Goal: Task Accomplishment & Management: Complete application form

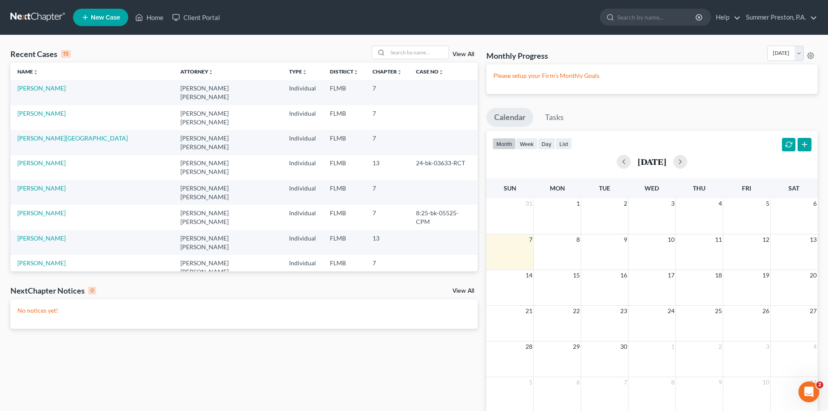
click at [58, 130] on td "[PERSON_NAME][GEOGRAPHIC_DATA]" at bounding box center [91, 142] width 163 height 25
click at [57, 130] on td "[PERSON_NAME][GEOGRAPHIC_DATA]" at bounding box center [91, 142] width 163 height 25
click at [43, 134] on link "[PERSON_NAME][GEOGRAPHIC_DATA]" at bounding box center [72, 137] width 110 height 7
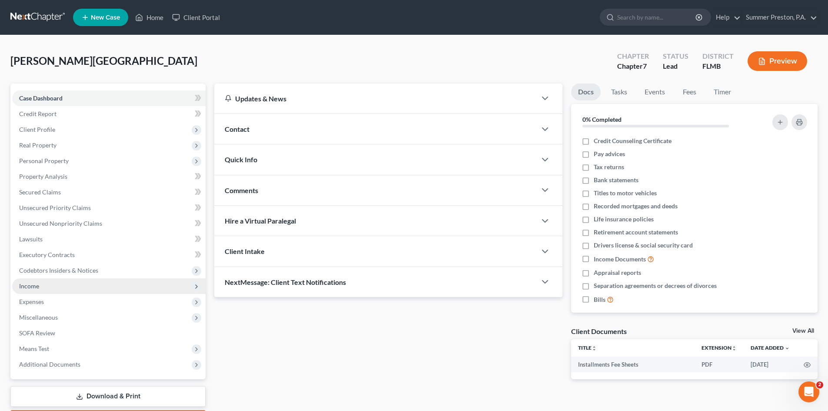
click at [30, 287] on span "Income" at bounding box center [29, 285] width 20 height 7
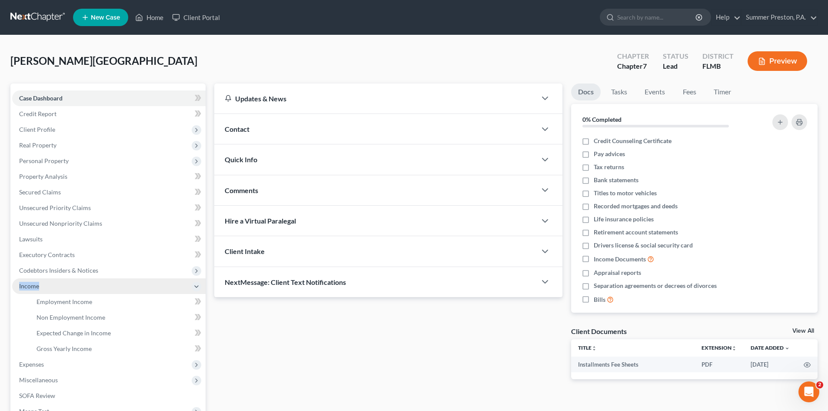
click at [30, 287] on span "Income" at bounding box center [29, 285] width 20 height 7
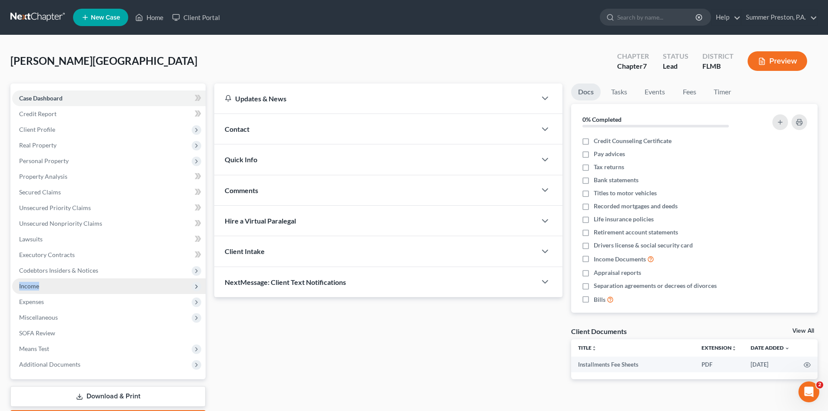
click at [31, 283] on span "Income" at bounding box center [29, 285] width 20 height 7
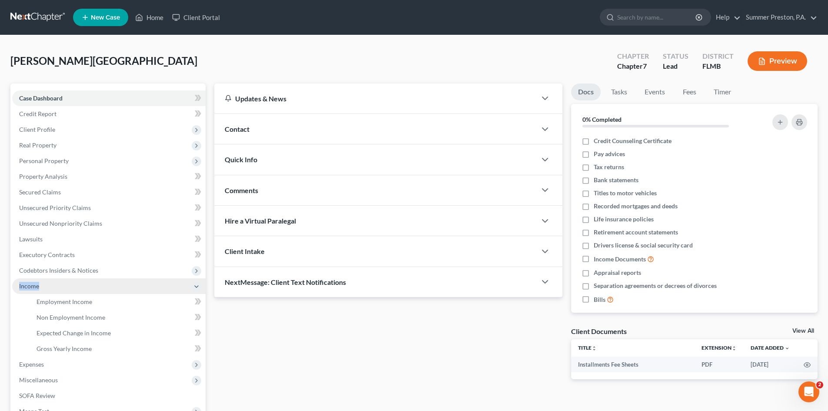
click at [31, 283] on span "Income" at bounding box center [29, 285] width 20 height 7
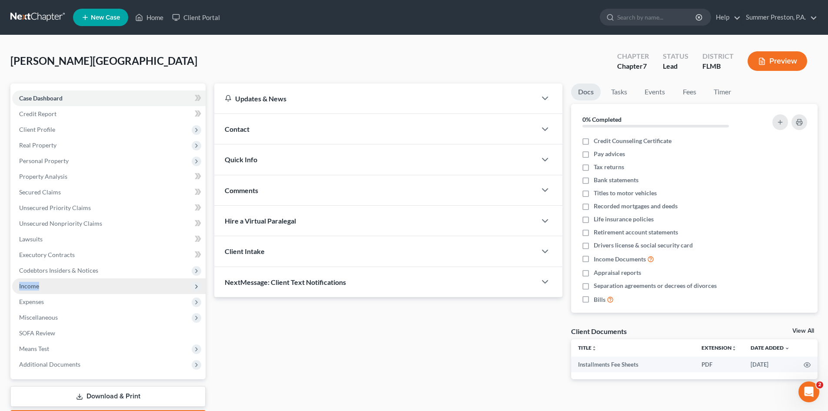
click at [32, 283] on span "Income" at bounding box center [29, 285] width 20 height 7
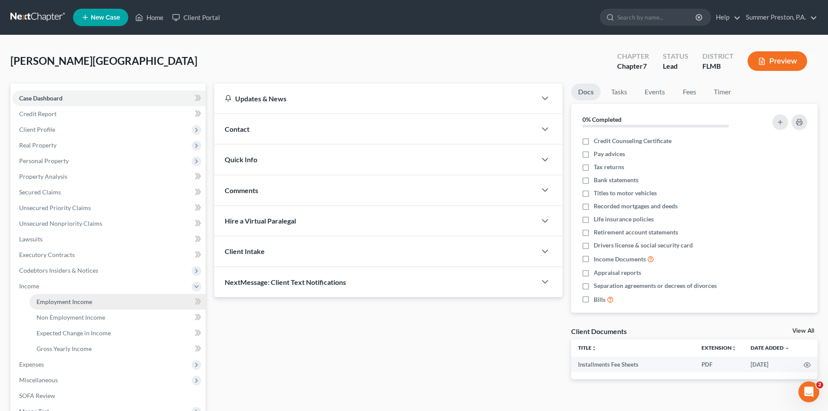
click at [80, 301] on span "Employment Income" at bounding box center [65, 301] width 56 height 7
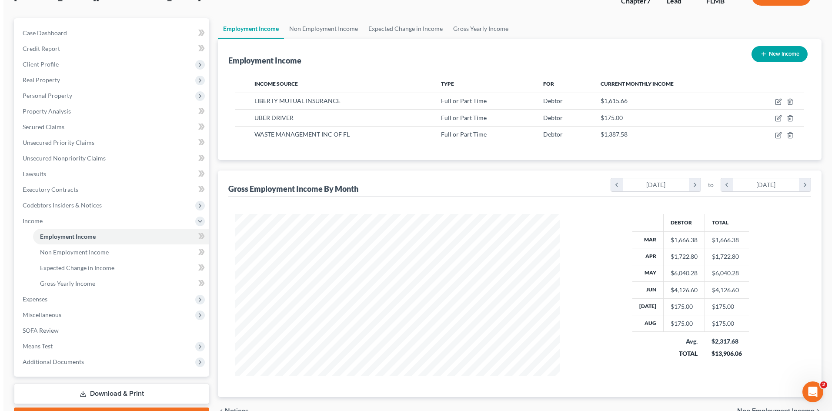
scroll to position [65, 0]
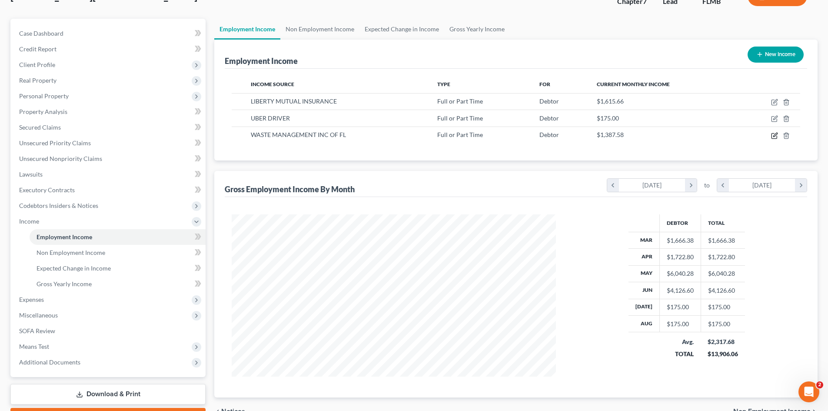
drag, startPoint x: 772, startPoint y: 134, endPoint x: 768, endPoint y: 149, distance: 15.3
click at [768, 149] on div "Income Source Type For Current Monthly Income LIBERTY MUTUAL INSURANCE Full or …" at bounding box center [516, 115] width 583 height 92
click at [774, 103] on icon "button" at bounding box center [775, 102] width 7 height 7
select select "0"
select select "22"
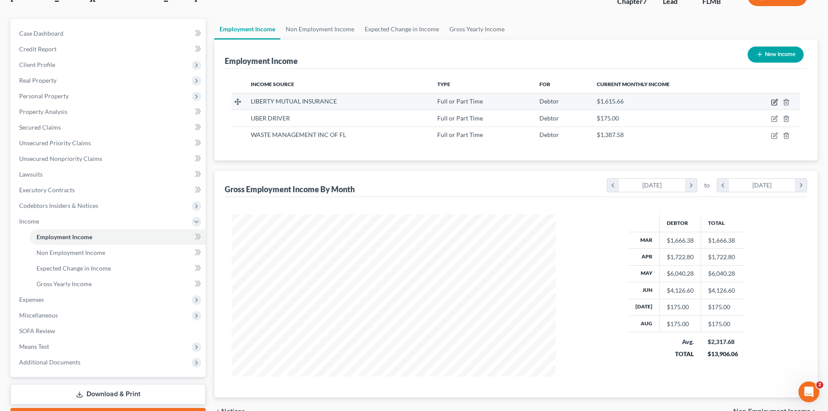
select select "2"
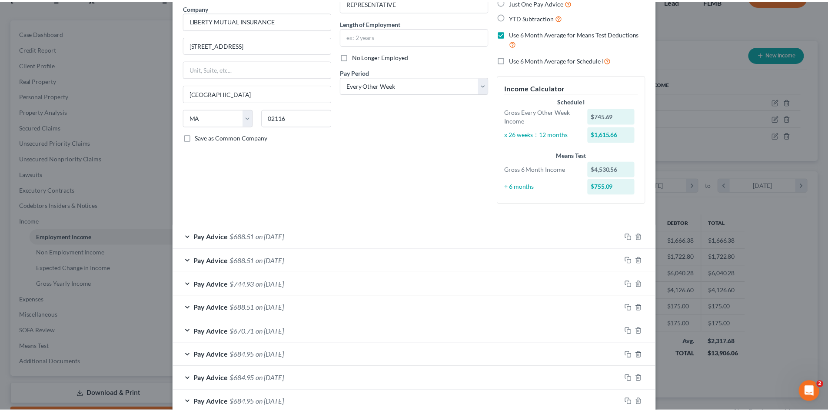
scroll to position [216, 0]
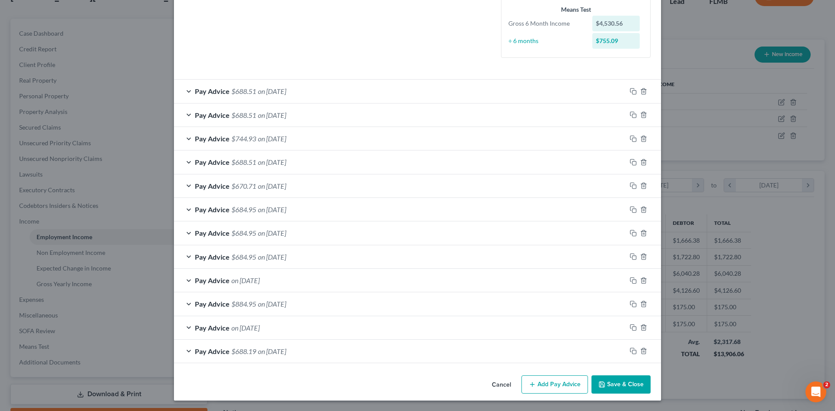
click at [617, 383] on button "Save & Close" at bounding box center [620, 384] width 59 height 18
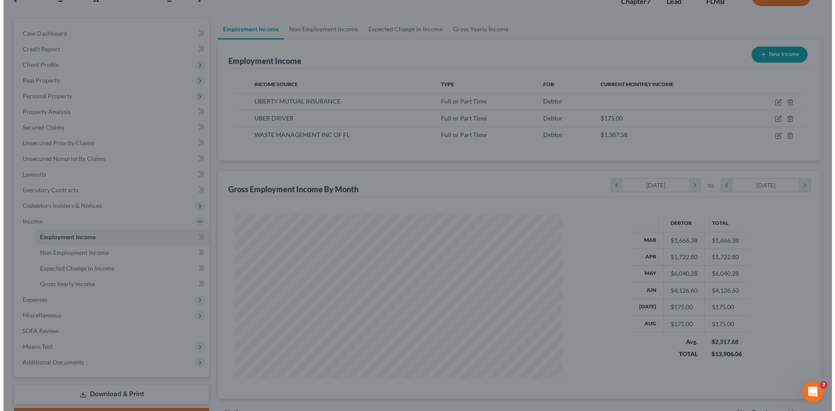
scroll to position [434745, 434565]
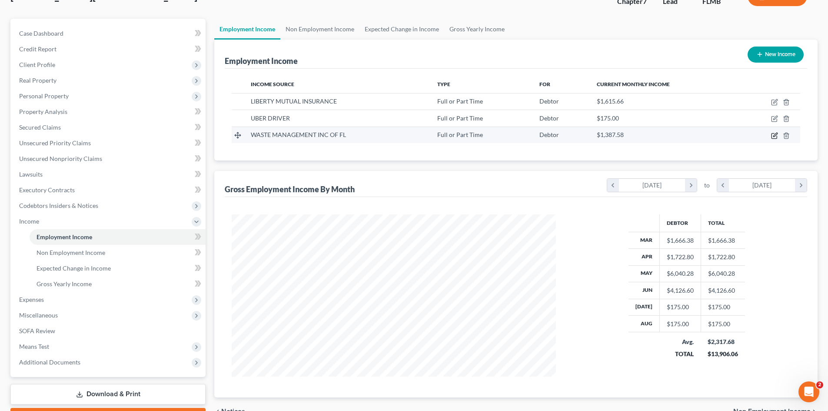
click at [775, 137] on icon "button" at bounding box center [776, 135] width 4 height 4
select select "0"
select select "45"
select select "3"
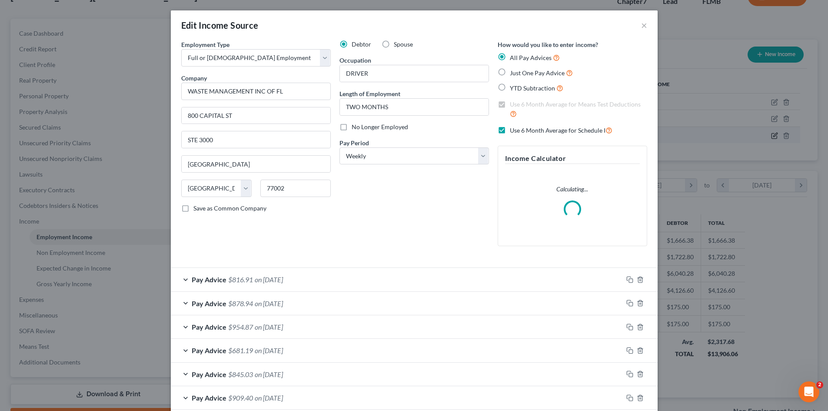
scroll to position [164, 345]
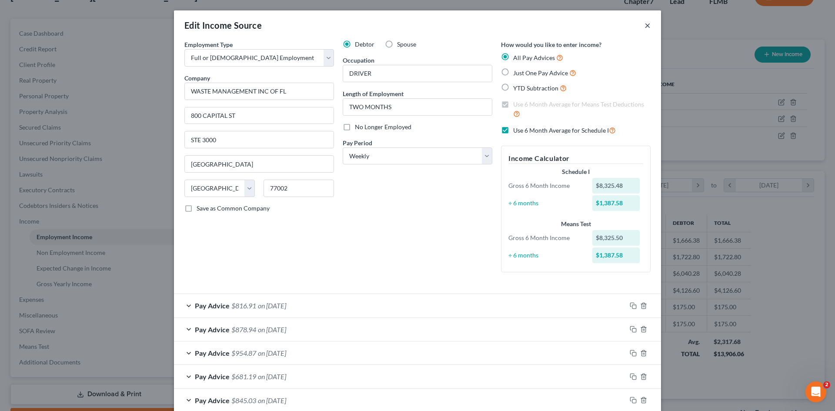
click at [645, 23] on button "×" at bounding box center [648, 25] width 6 height 10
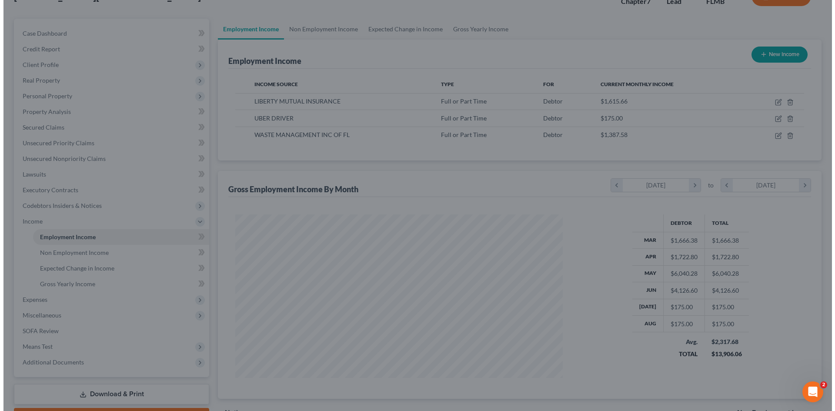
scroll to position [434745, 434565]
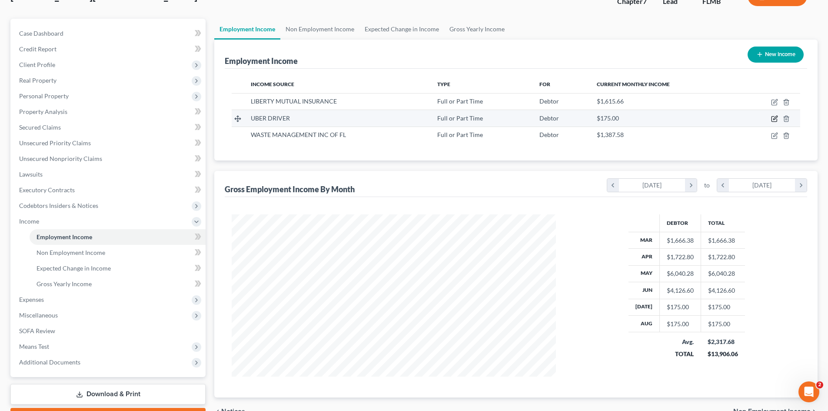
click at [775, 116] on icon "button" at bounding box center [775, 118] width 7 height 7
select select "0"
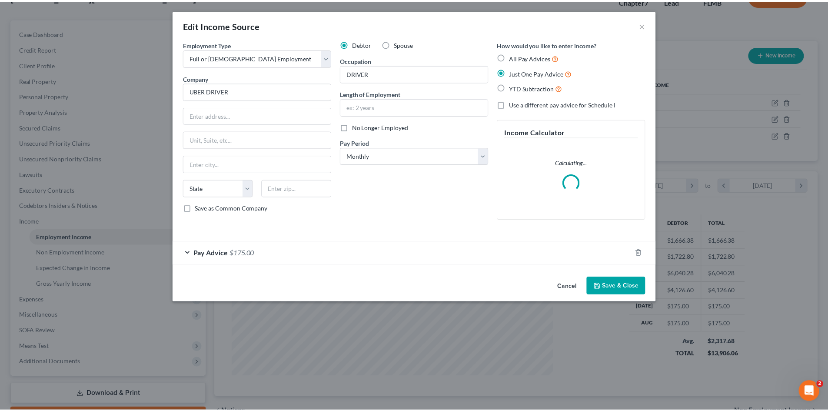
scroll to position [164, 345]
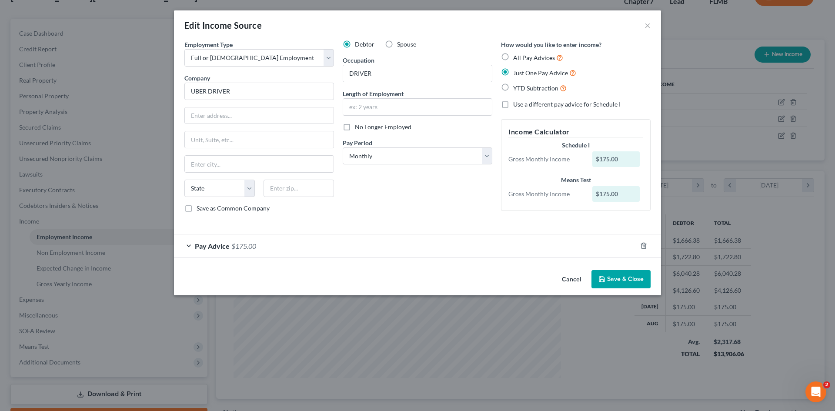
click at [634, 272] on button "Save & Close" at bounding box center [620, 279] width 59 height 18
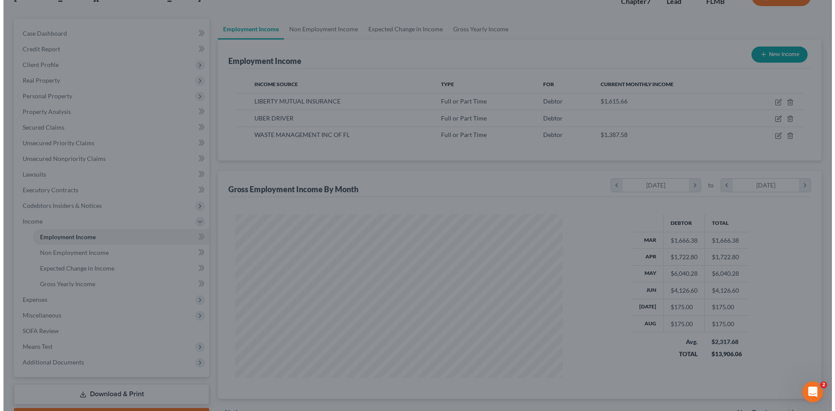
scroll to position [434745, 434565]
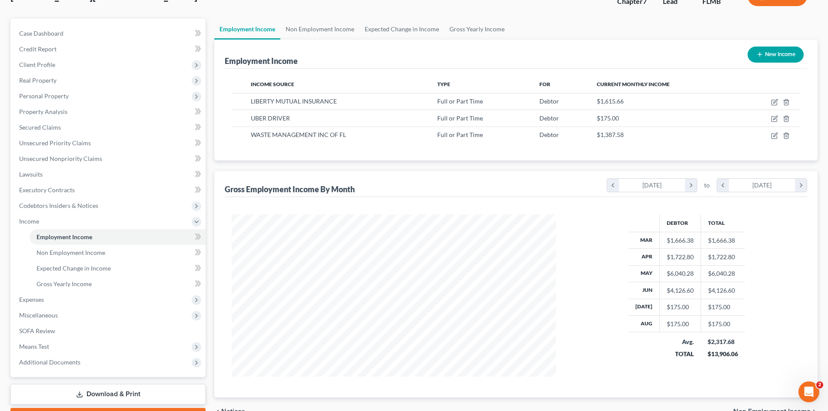
click at [774, 51] on button "New Income" at bounding box center [776, 55] width 56 height 16
select select "0"
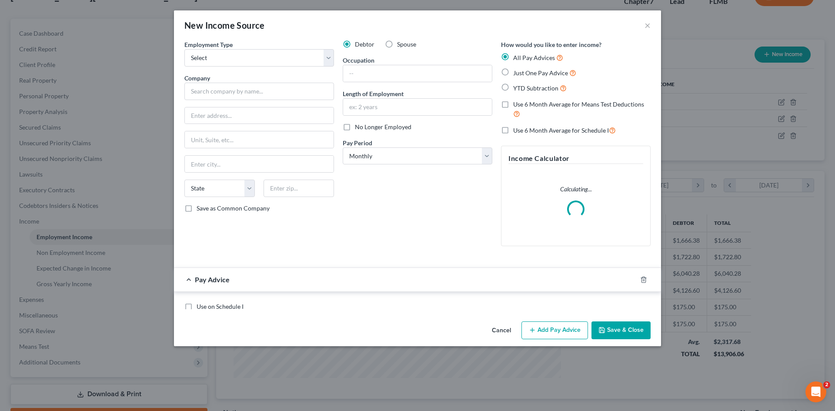
scroll to position [164, 345]
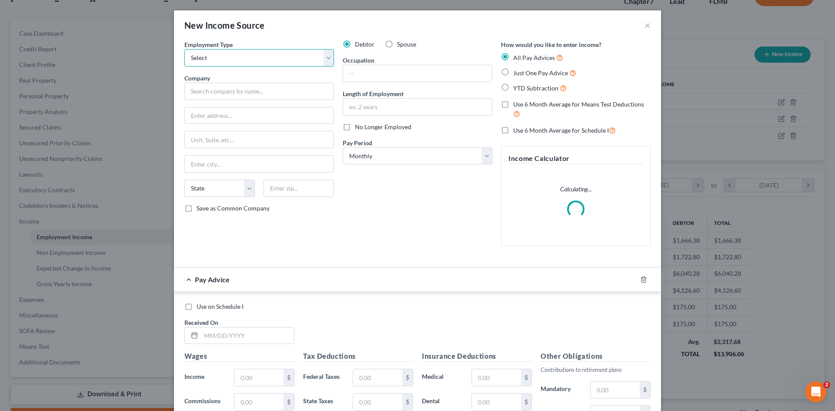
click at [271, 59] on select "Select Full or [DEMOGRAPHIC_DATA] Employment Self Employment" at bounding box center [259, 57] width 150 height 17
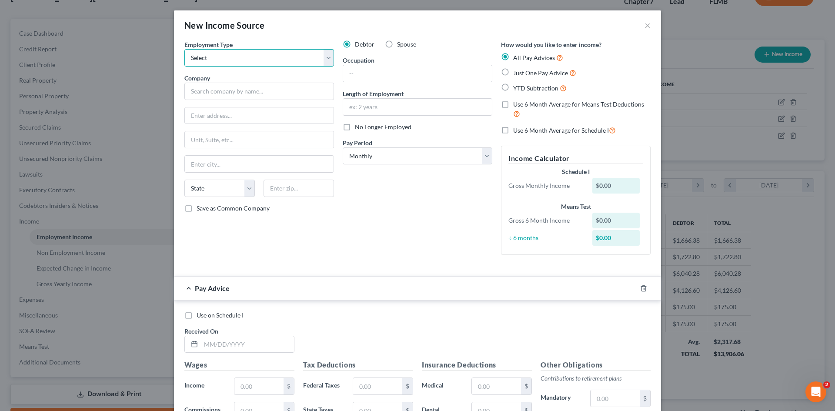
select select "0"
click at [184, 49] on select "Select Full or [DEMOGRAPHIC_DATA] Employment Self Employment" at bounding box center [259, 57] width 150 height 17
click at [280, 95] on input "text" at bounding box center [259, 91] width 150 height 17
type input "SYSCO"
